Goal: Check status

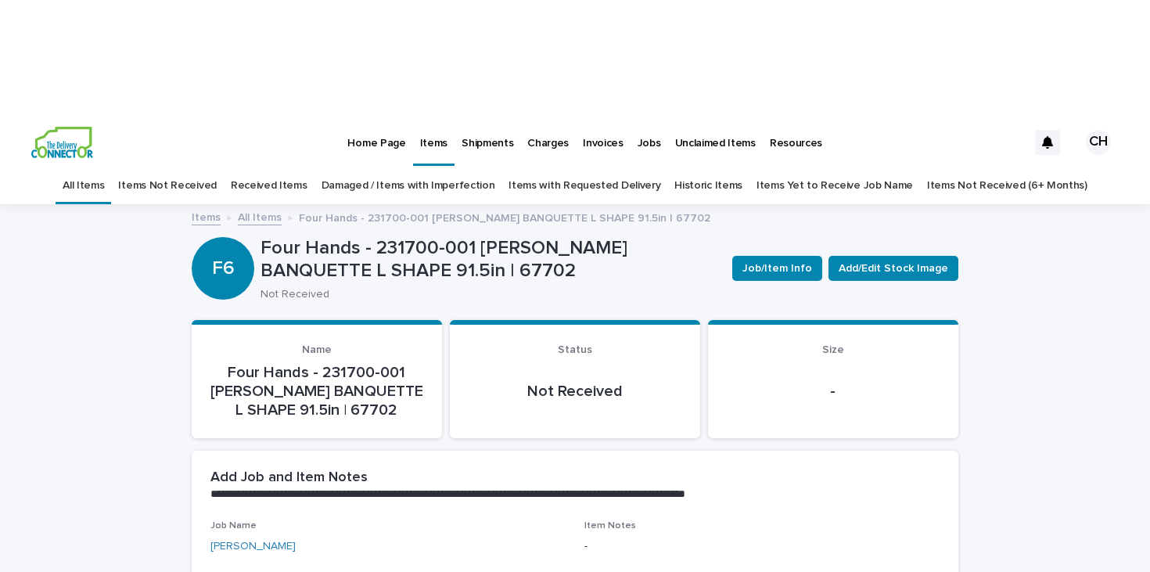
click at [588, 117] on p "Invoices" at bounding box center [603, 133] width 41 height 33
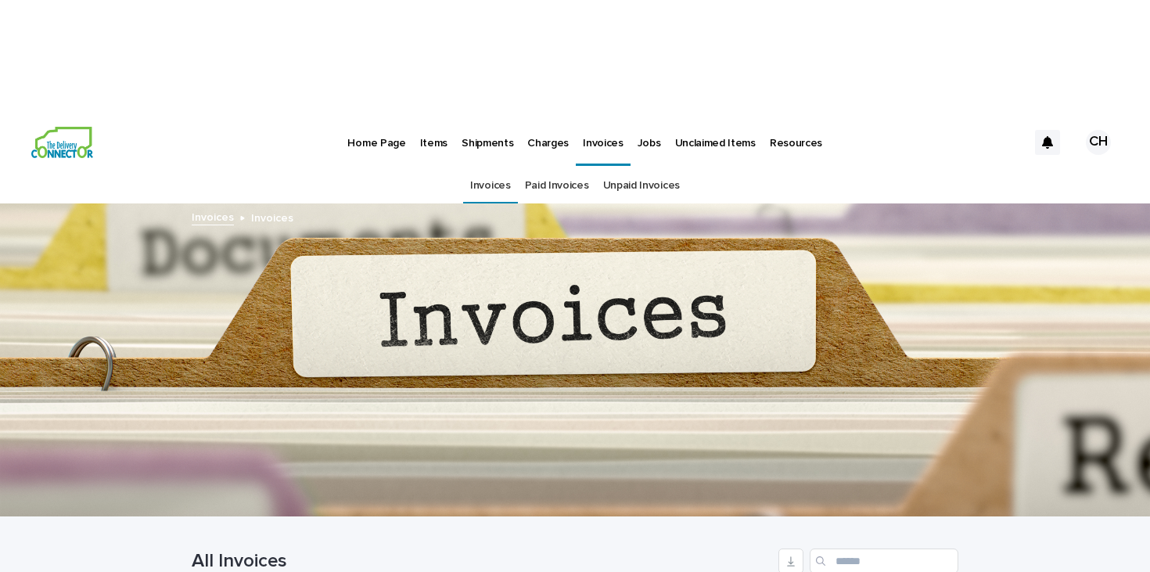
click at [638, 117] on p "Jobs" at bounding box center [649, 133] width 23 height 33
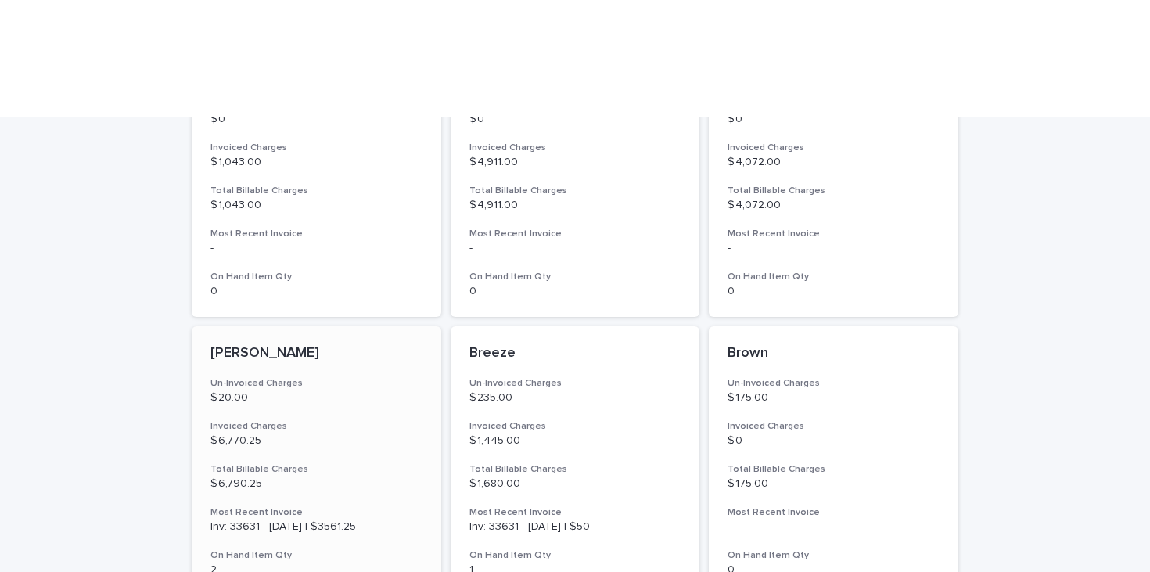
scroll to position [566, 0]
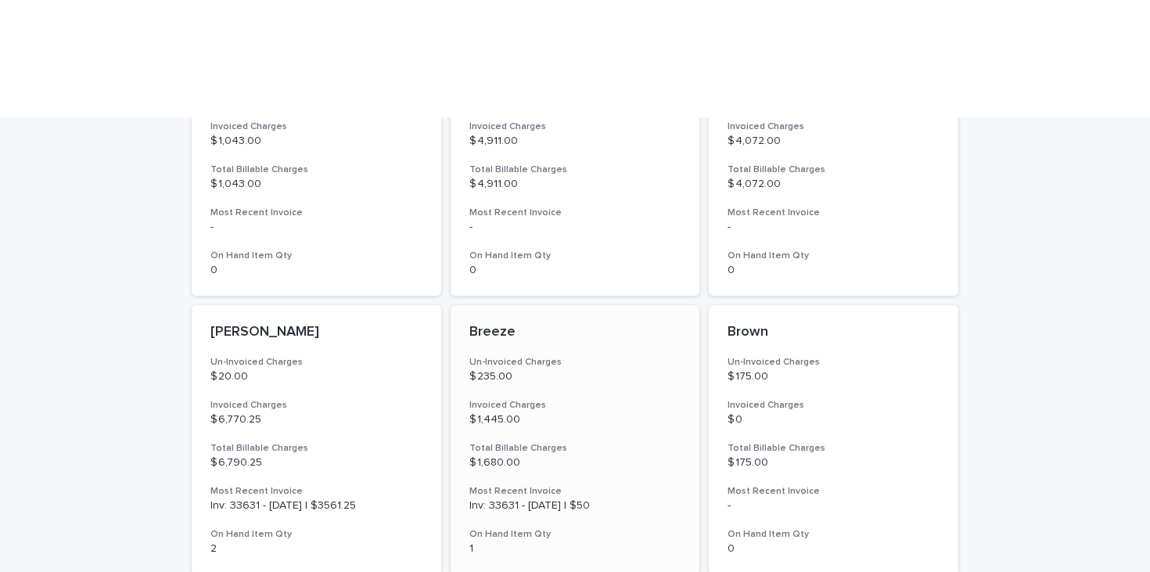
click at [486, 356] on h3 "Un-Invoiced Charges" at bounding box center [575, 362] width 212 height 13
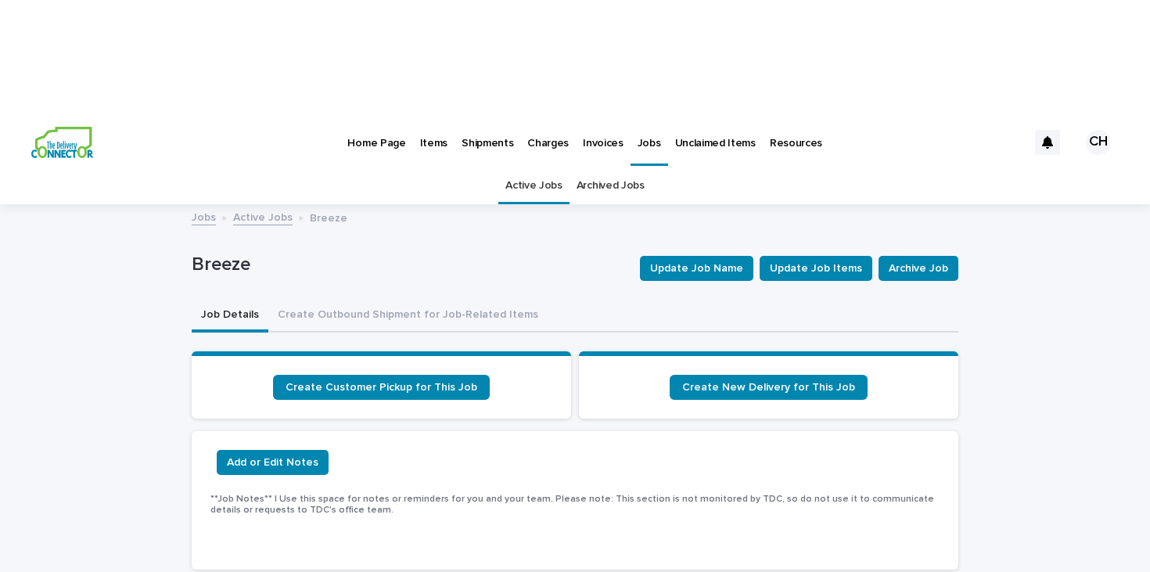
click at [263, 207] on link "Active Jobs" at bounding box center [262, 216] width 59 height 18
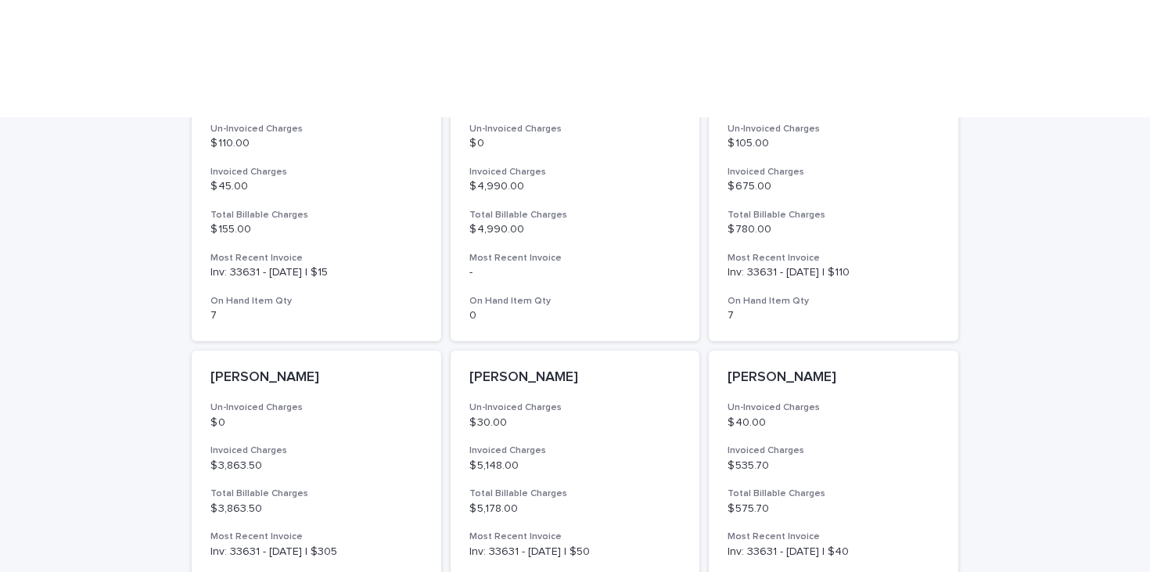
scroll to position [1171, 0]
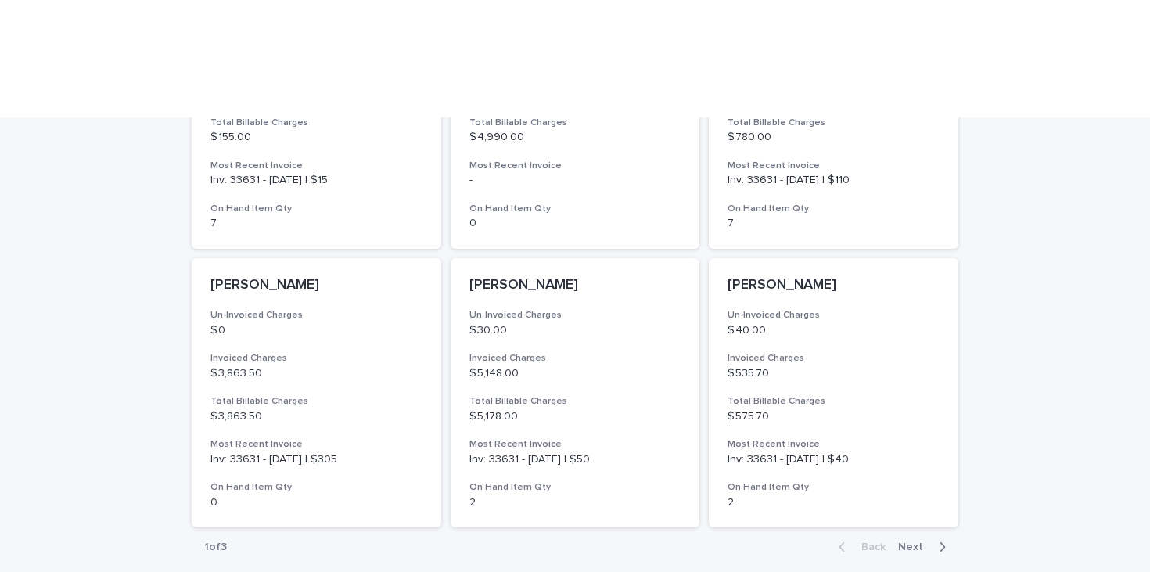
click at [918, 541] on span "Next" at bounding box center [915, 546] width 34 height 11
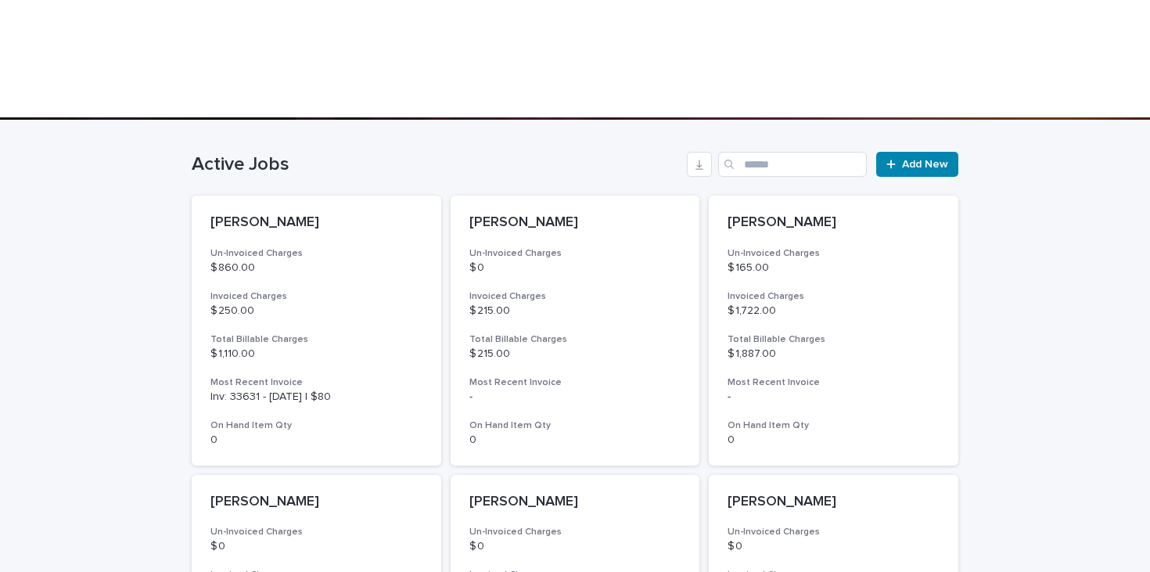
scroll to position [396, 0]
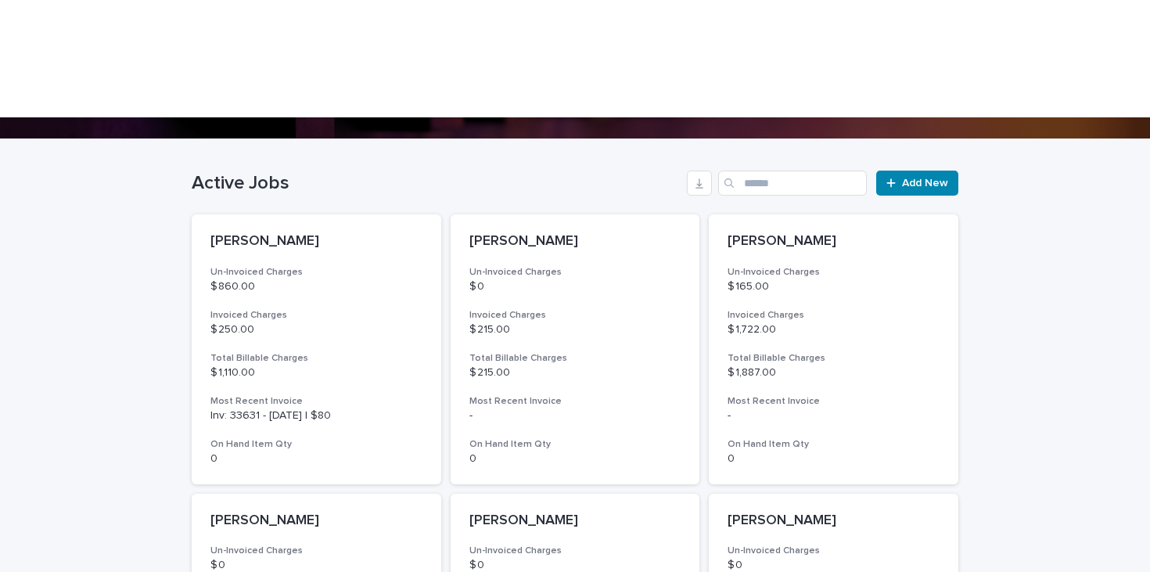
scroll to position [382, 0]
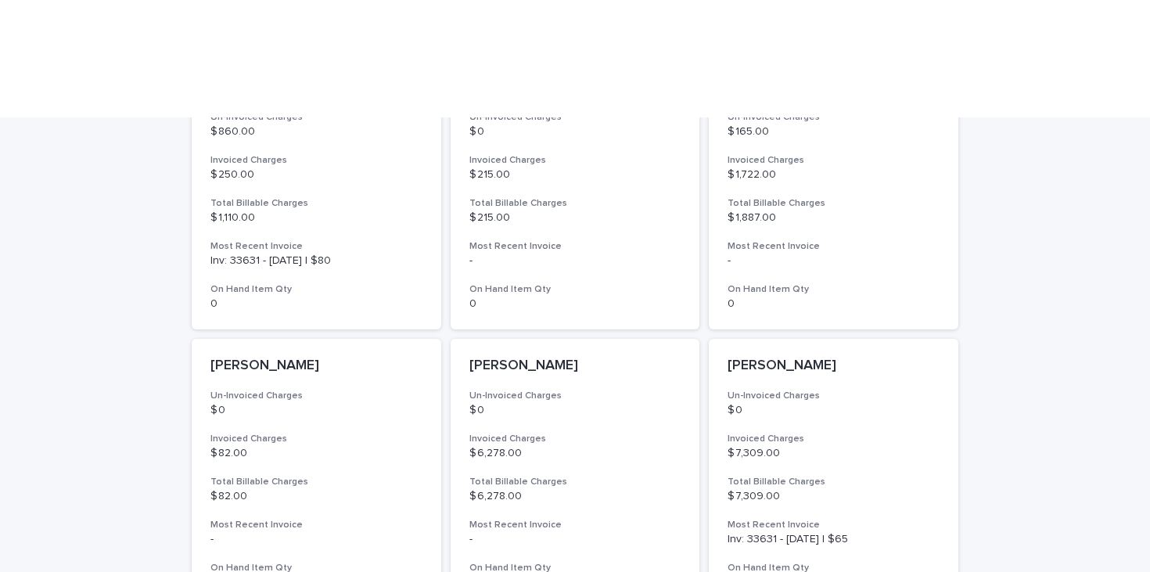
scroll to position [527, 0]
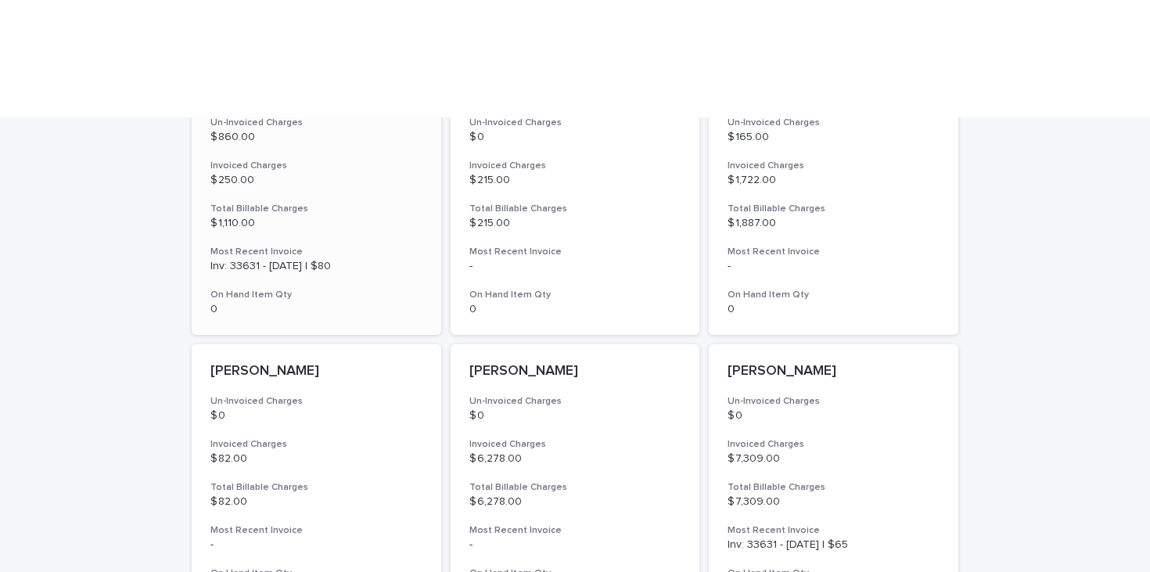
click at [408, 168] on div "[PERSON_NAME] Un-Invoiced Charges $ 860.00 Invoiced Charges $ 250.00 Total Bill…" at bounding box center [317, 200] width 250 height 270
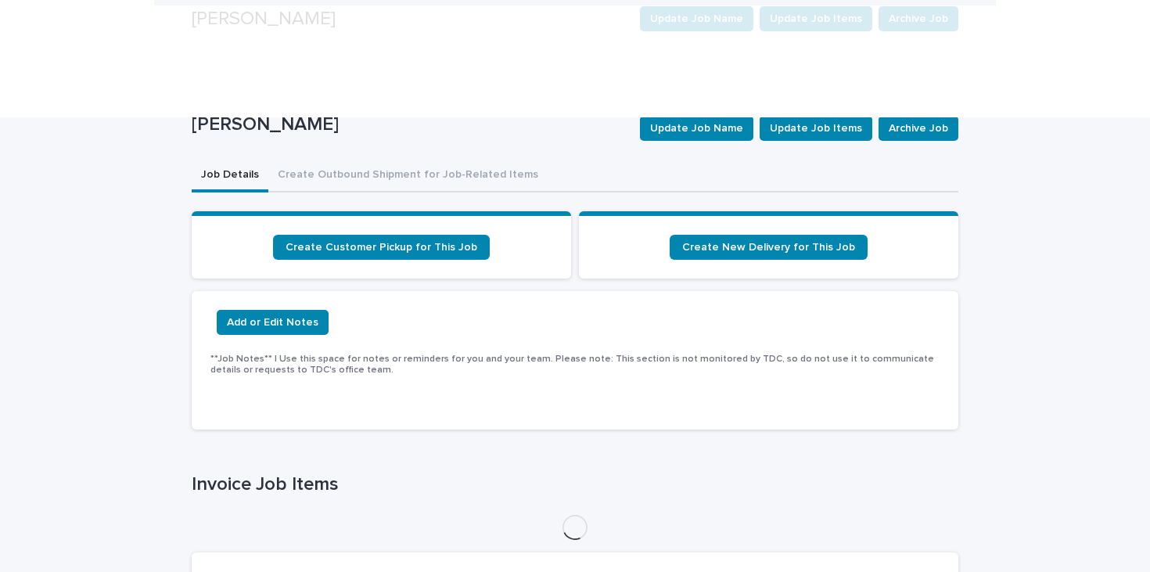
scroll to position [307, 0]
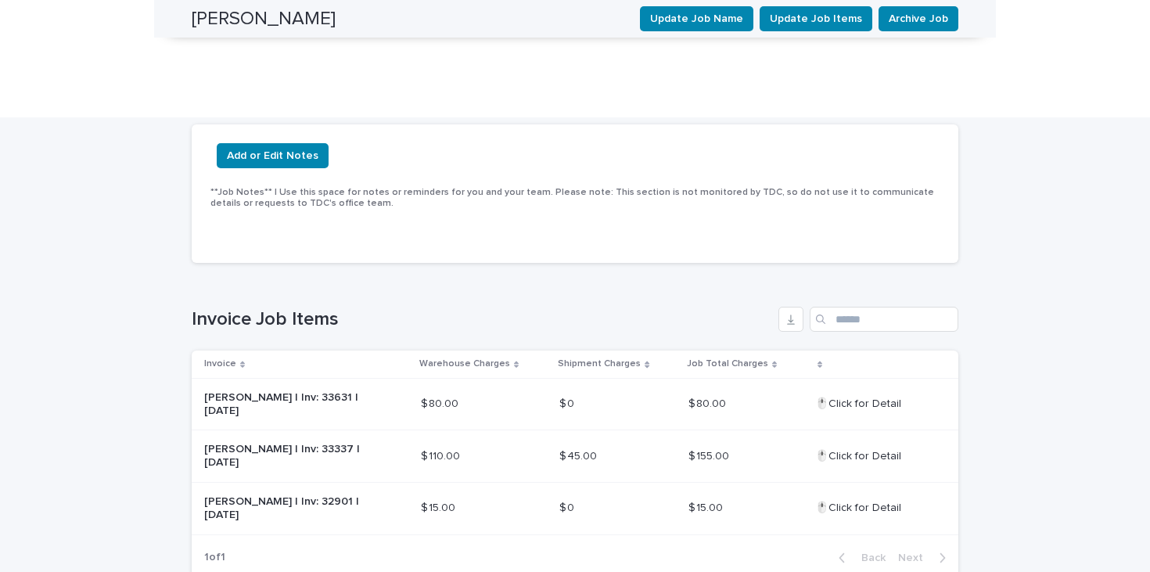
click at [324, 443] on p "[PERSON_NAME] | Inv: 33337 | [DATE]" at bounding box center [282, 456] width 156 height 27
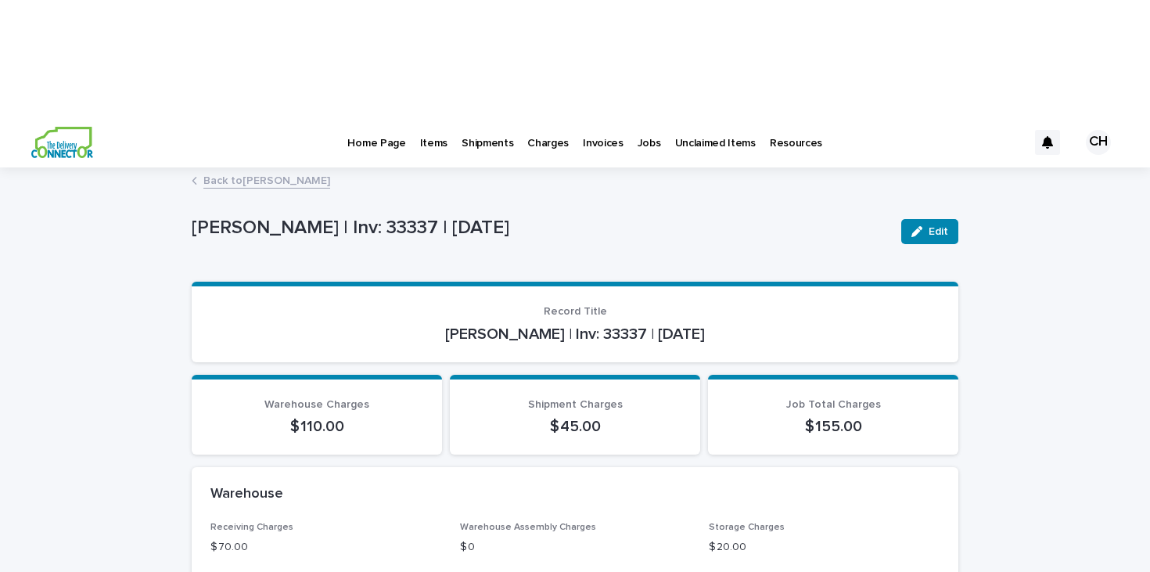
click at [246, 171] on link "Back to [PERSON_NAME]" at bounding box center [266, 180] width 127 height 18
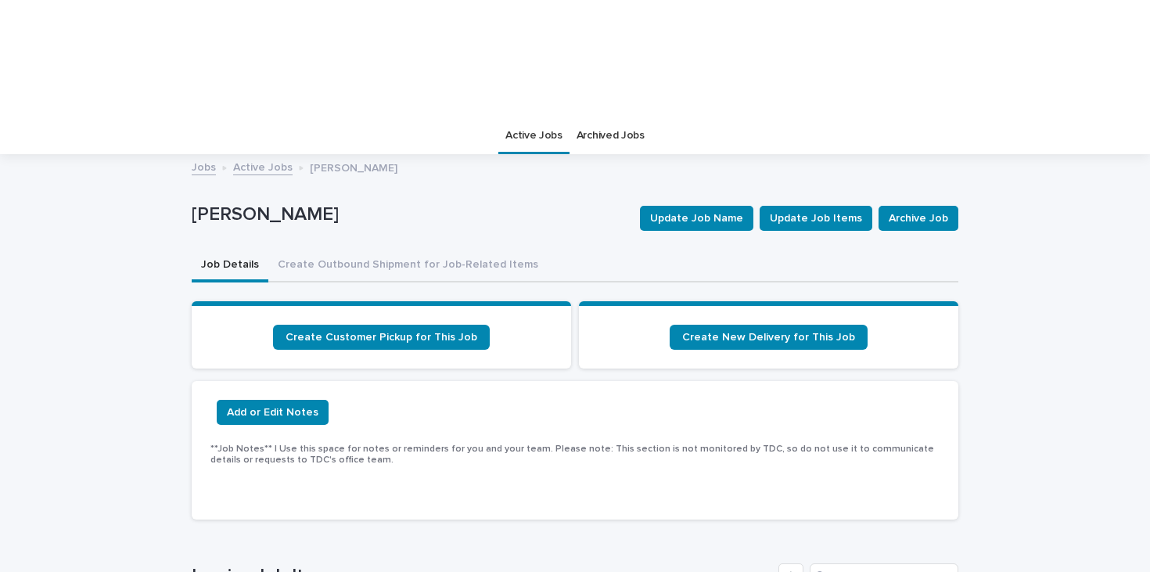
scroll to position [322, 0]
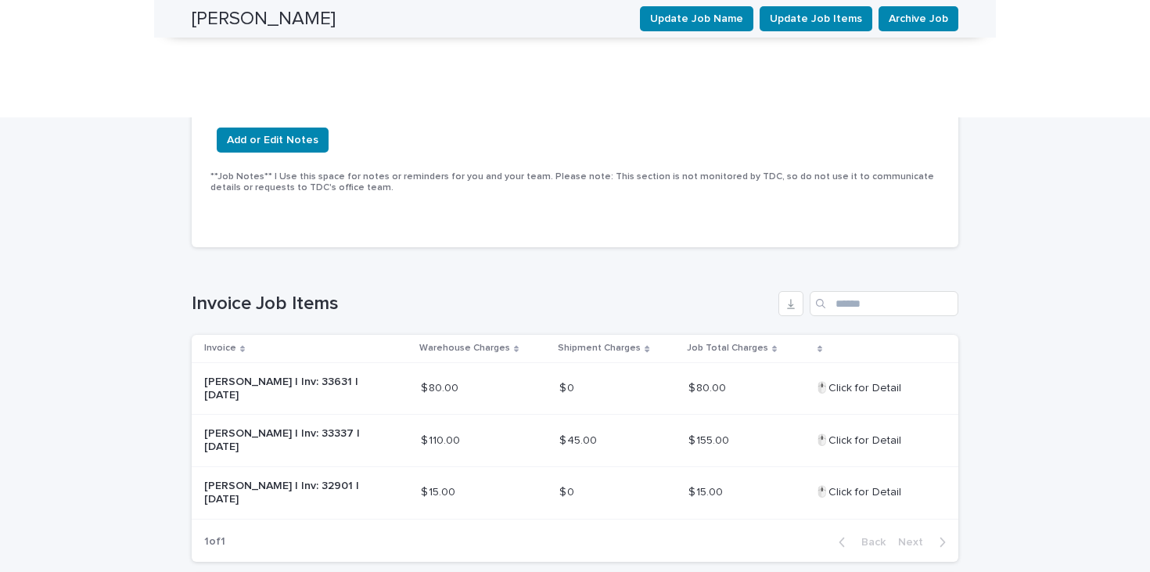
click at [329, 480] on p "[PERSON_NAME] | Inv: 32901 | [DATE]" at bounding box center [282, 493] width 156 height 27
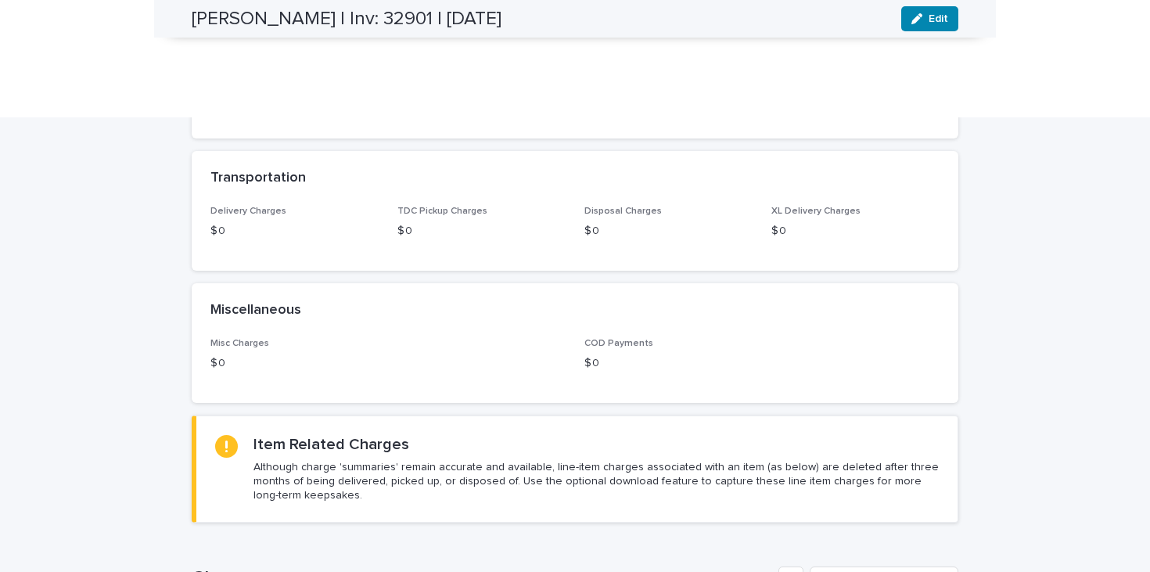
scroll to position [786, 0]
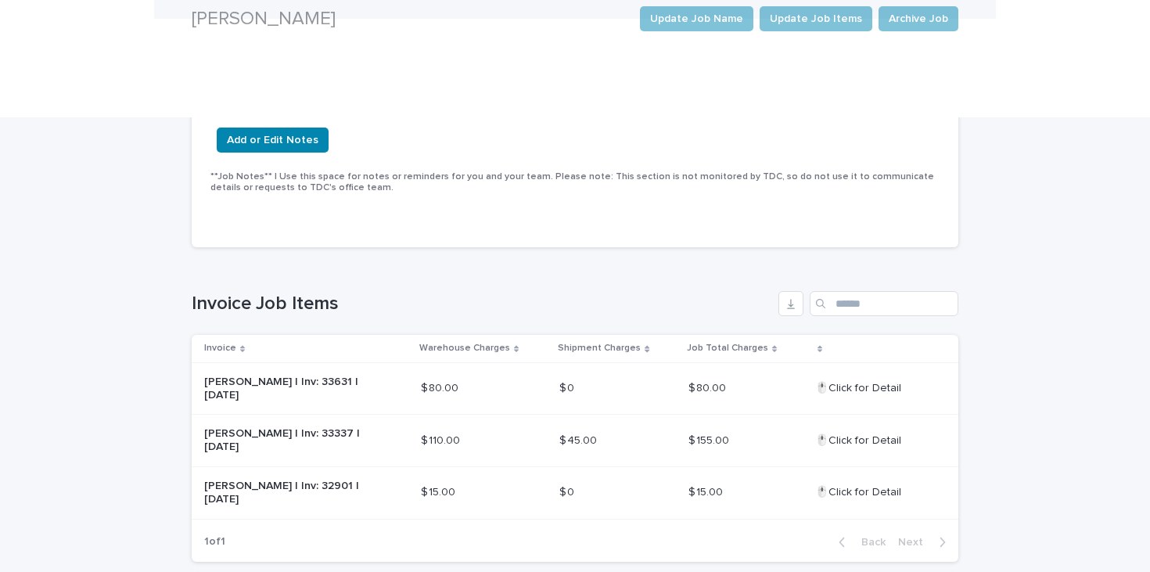
scroll to position [329, 0]
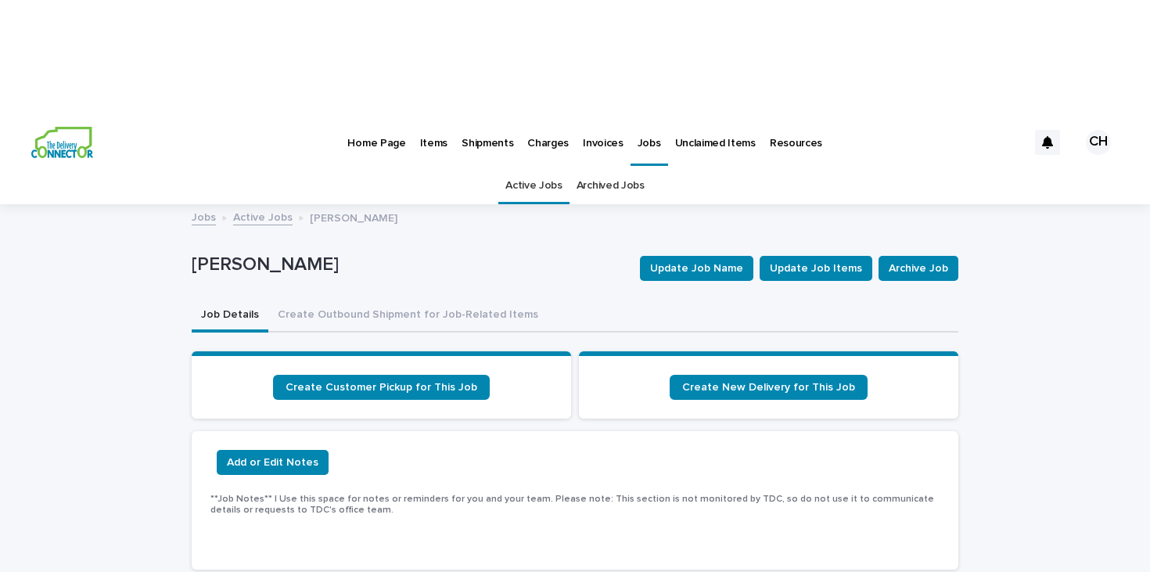
click at [53, 127] on img at bounding box center [62, 142] width 62 height 31
